Goal: Book appointment/travel/reservation

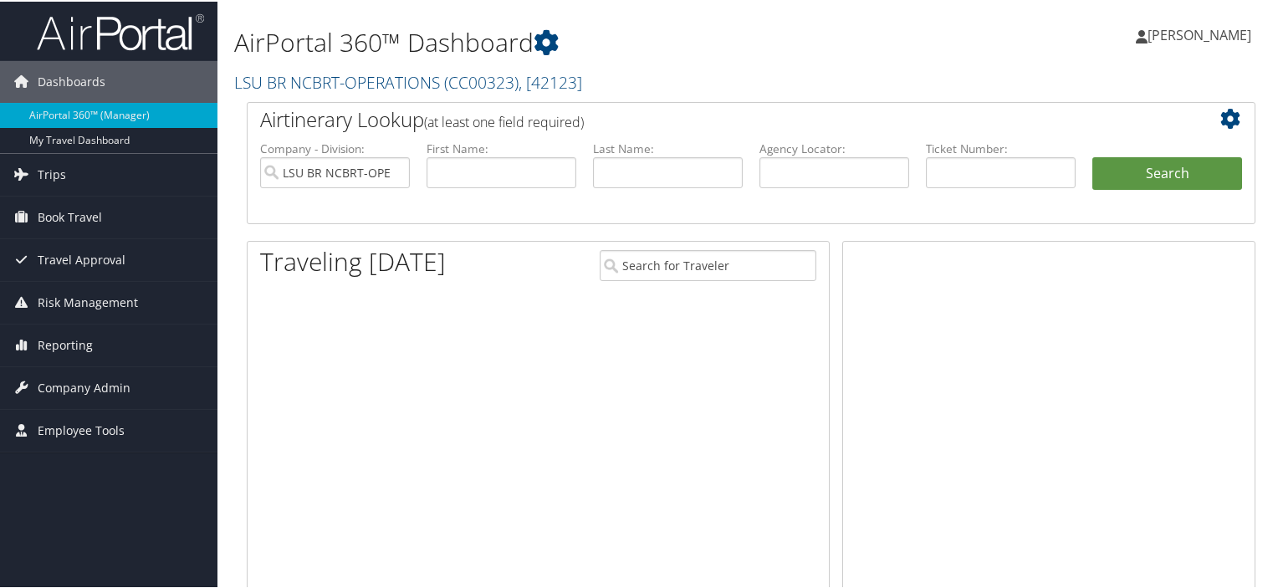
click at [14, 183] on icon at bounding box center [20, 172] width 25 height 25
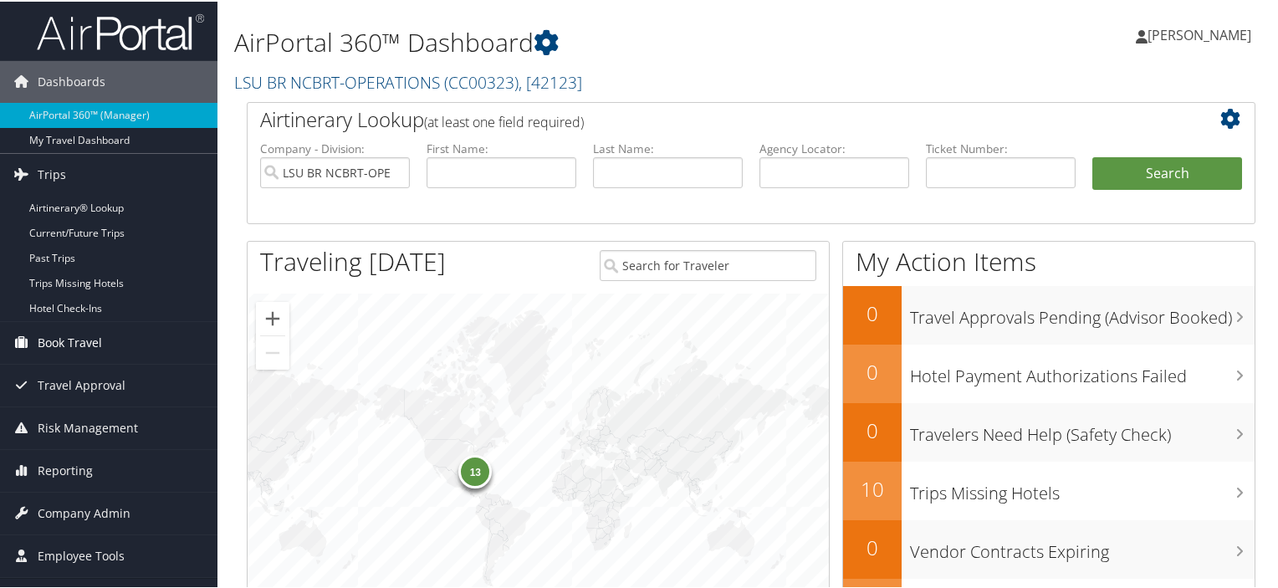
click at [80, 336] on span "Book Travel" at bounding box center [70, 341] width 64 height 42
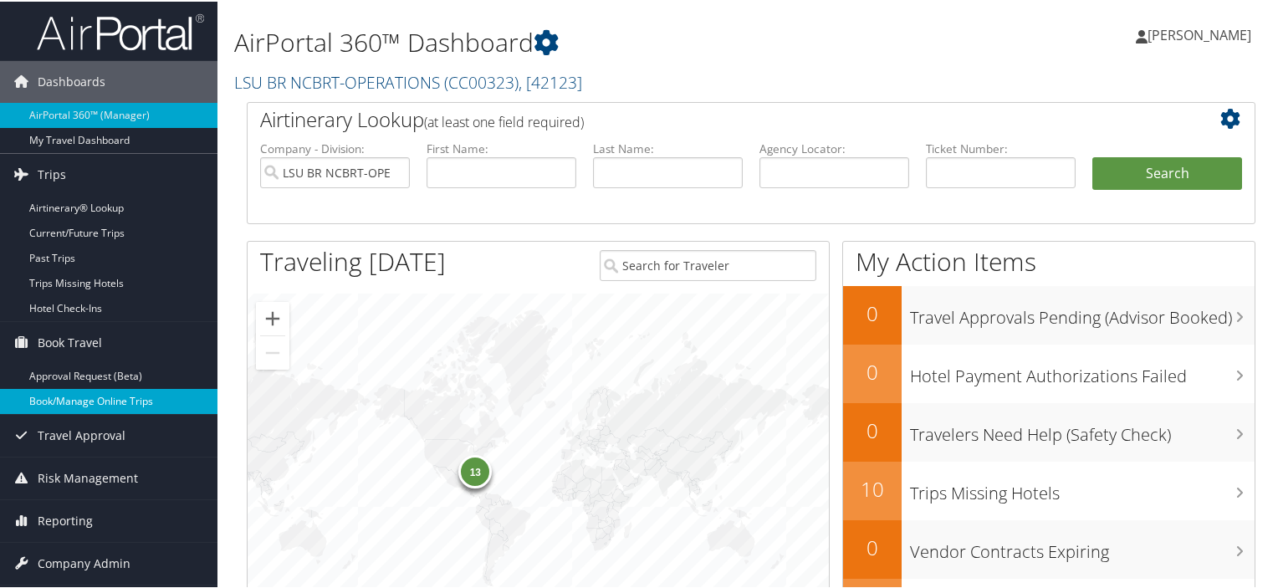
click at [100, 389] on link "Book/Manage Online Trips" at bounding box center [108, 399] width 217 height 25
